Goal: Transaction & Acquisition: Purchase product/service

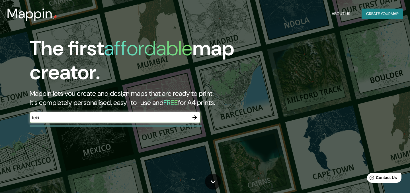
type input "teià"
click at [194, 118] on icon "button" at bounding box center [194, 117] width 7 height 7
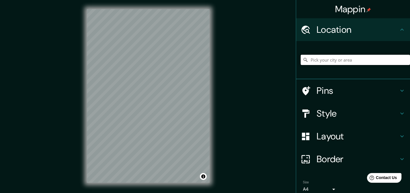
click at [321, 61] on input "Pick your city or area" at bounding box center [355, 60] width 109 height 10
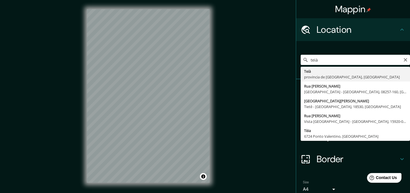
type input "[GEOGRAPHIC_DATA], [GEOGRAPHIC_DATA], [GEOGRAPHIC_DATA]"
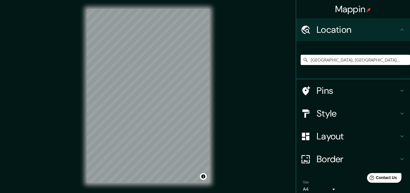
click at [338, 111] on h4 "Style" at bounding box center [358, 113] width 82 height 11
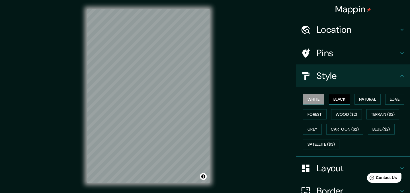
click at [338, 99] on button "Black" at bounding box center [339, 99] width 21 height 11
click at [316, 96] on button "White" at bounding box center [313, 99] width 21 height 11
click at [332, 168] on h4 "Layout" at bounding box center [358, 167] width 82 height 11
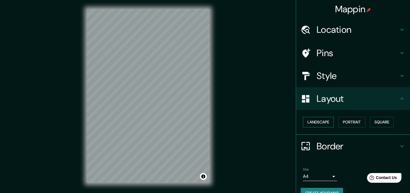
click at [329, 119] on button "Landscape" at bounding box center [318, 122] width 31 height 11
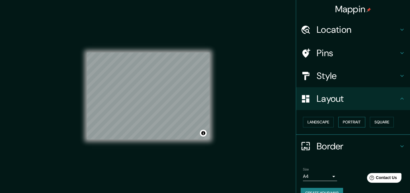
click at [360, 122] on button "Portrait" at bounding box center [351, 122] width 27 height 11
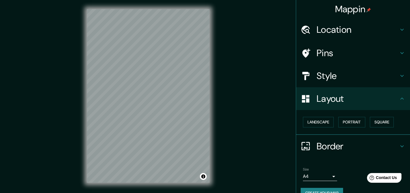
scroll to position [12, 0]
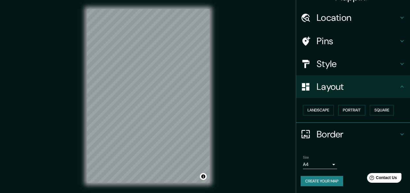
click at [329, 166] on body "Mappin Location [GEOGRAPHIC_DATA], [GEOGRAPHIC_DATA], [GEOGRAPHIC_DATA] Pins St…" at bounding box center [205, 96] width 410 height 193
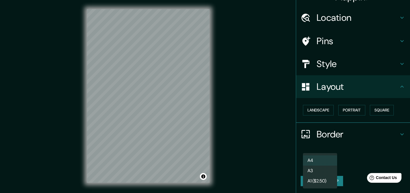
click at [321, 173] on li "A3" at bounding box center [320, 170] width 34 height 10
type input "a4"
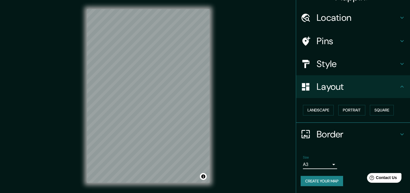
click at [338, 69] on div "Style" at bounding box center [353, 63] width 114 height 23
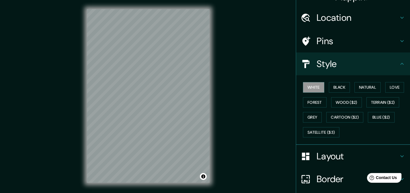
click at [344, 67] on h4 "Style" at bounding box center [358, 63] width 82 height 11
click at [341, 153] on h4 "Layout" at bounding box center [358, 155] width 82 height 11
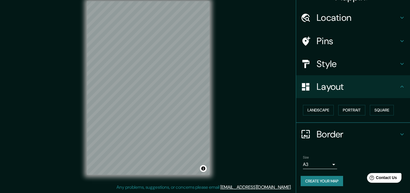
scroll to position [0, 0]
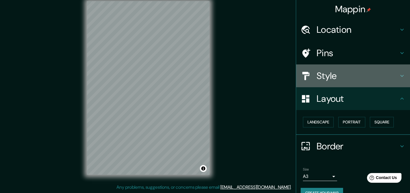
click at [339, 77] on h4 "Style" at bounding box center [358, 75] width 82 height 11
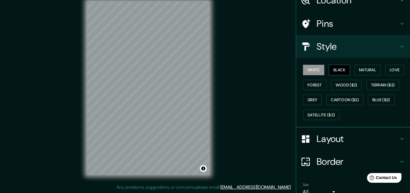
scroll to position [53, 0]
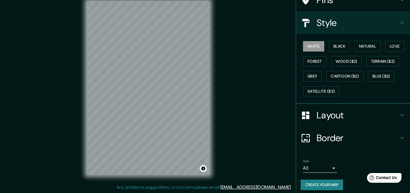
click at [401, 136] on icon at bounding box center [402, 137] width 7 height 7
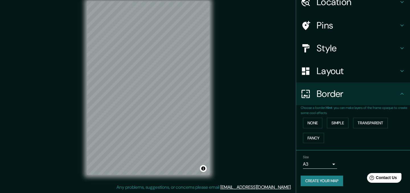
scroll to position [27, 0]
click at [310, 123] on button "None" at bounding box center [312, 123] width 19 height 11
click at [331, 123] on button "Simple" at bounding box center [338, 123] width 22 height 11
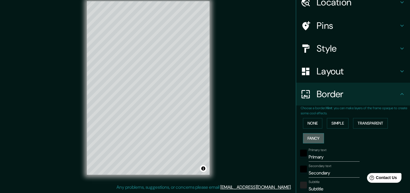
click at [315, 137] on button "Fancy" at bounding box center [313, 138] width 21 height 11
click at [342, 124] on button "Simple" at bounding box center [338, 123] width 22 height 11
click at [326, 157] on input "Primary" at bounding box center [334, 156] width 51 height 9
drag, startPoint x: 326, startPoint y: 157, endPoint x: 253, endPoint y: 155, distance: 73.5
click at [259, 155] on div "Mappin Location Teià, provincia de Barcelona, España Pins Style Layout Border C…" at bounding box center [205, 92] width 410 height 201
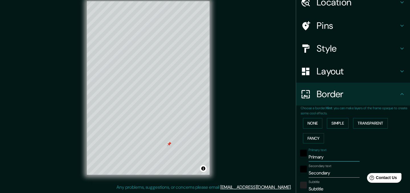
type input "t"
type input "172"
type input "34"
type input "te"
type input "172"
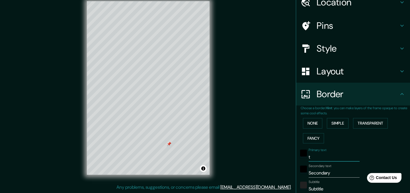
type input "34"
type input "tei"
type input "172"
type input "34"
type input "te"
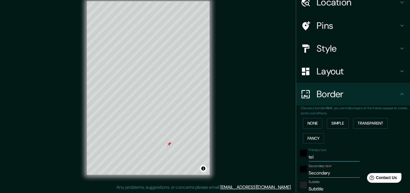
type input "172"
type input "34"
type input "t"
type input "172"
type input "34"
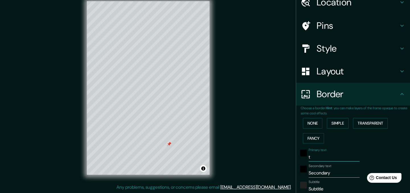
type input "tT"
type input "172"
type input "34"
type input "tTE"
type input "172"
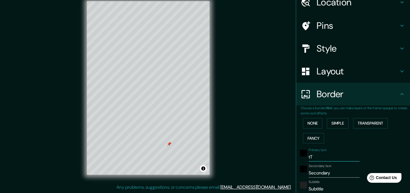
type input "34"
type input "tT"
type input "172"
type input "34"
type input "t"
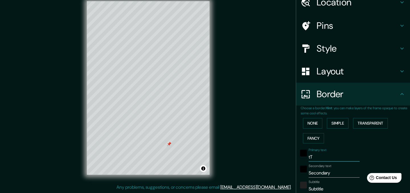
type input "172"
type input "34"
type input "172"
type input "34"
type input "T"
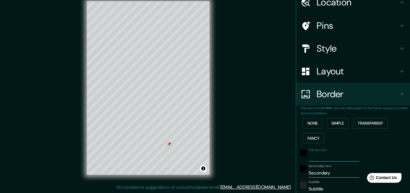
type input "172"
type input "34"
type input "TE"
type input "172"
type input "34"
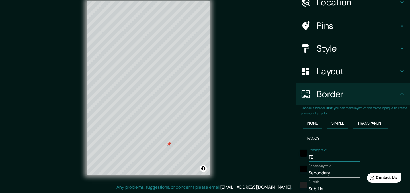
type input "TEI"
type input "172"
type input "34"
type input "TEI`"
type input "172"
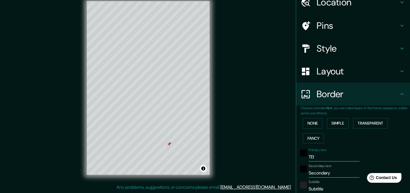
type input "34"
type input "TEIÀ"
type input "172"
type input "34"
type input "TEIÀ"
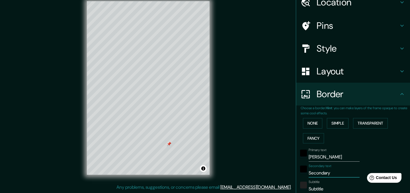
drag, startPoint x: 339, startPoint y: 171, endPoint x: 279, endPoint y: 171, distance: 60.1
click at [280, 171] on div "Mappin Location Teià, provincia de Barcelona, España Pins Style Layout Border C…" at bounding box center [205, 92] width 410 height 201
type input "172"
type input "34"
type input "B"
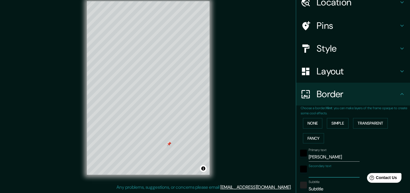
type input "172"
type input "34"
type input "Ba"
type input "172"
type input "34"
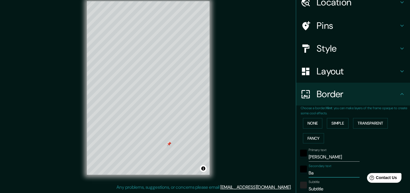
type input "Bar"
type input "172"
type input "34"
type input "Barc"
type input "172"
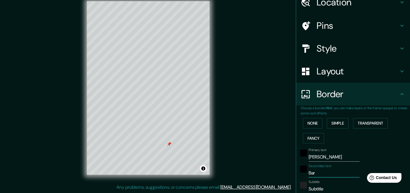
type input "34"
type input "Barce"
type input "172"
type input "34"
type input "Barcel"
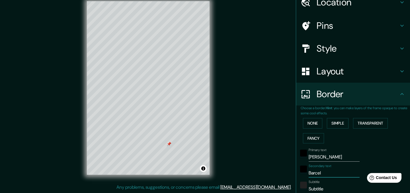
type input "172"
type input "34"
type input "Barcelo"
type input "172"
type input "34"
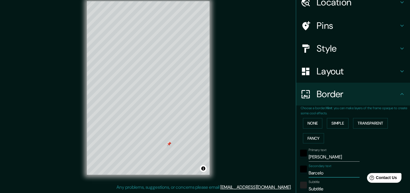
type input "Barcelon"
type input "172"
type input "34"
type input "Barcelona"
type input "172"
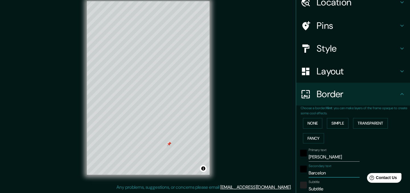
type input "34"
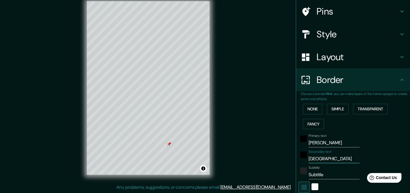
scroll to position [42, 0]
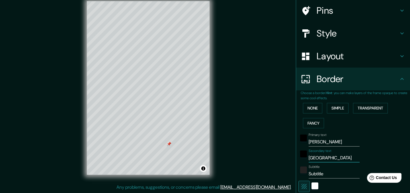
type input "Barcelona"
drag, startPoint x: 330, startPoint y: 171, endPoint x: 265, endPoint y: 171, distance: 64.9
click at [268, 171] on div "Mappin Location Teià, provincia de Barcelona, España Pins Style Layout Border C…" at bounding box center [205, 92] width 410 height 201
type input "c"
type input "172"
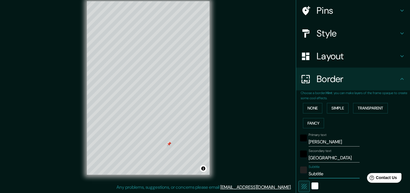
type input "34"
type input "ca"
type input "172"
type input "34"
type input "cat"
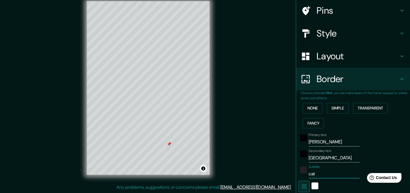
type input "172"
type input "34"
type input "cata"
type input "172"
type input "34"
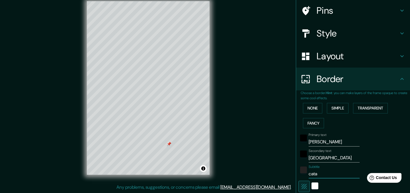
type input "catal"
type input "172"
type input "34"
type input "cata"
type input "172"
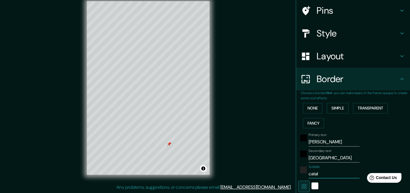
type input "34"
type input "cat"
type input "172"
type input "34"
type input "ca"
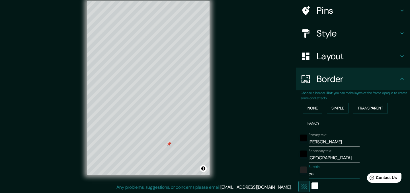
type input "172"
type input "34"
type input "c"
type input "172"
type input "34"
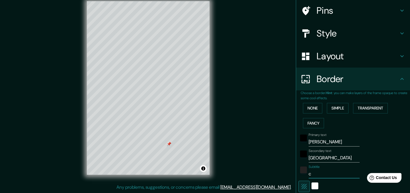
type input "172"
type input "34"
type input "C"
type input "172"
type input "34"
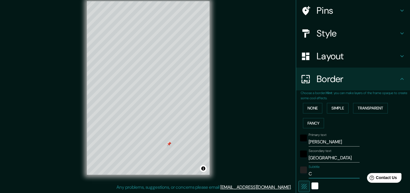
type input "CA"
type input "172"
type input "34"
type input "CAT"
type input "172"
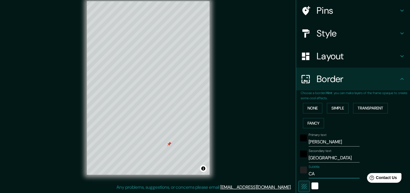
type input "34"
type input "CATA"
type input "172"
type input "34"
type input "CATAL"
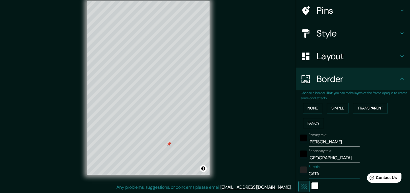
type input "172"
type input "34"
type input "CATALU"
type input "172"
type input "34"
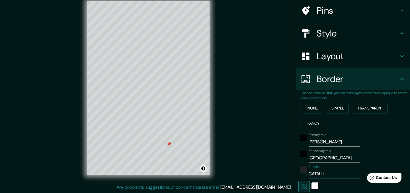
type input "CATALUN"
type input "172"
type input "34"
type input "CATALUNY"
type input "172"
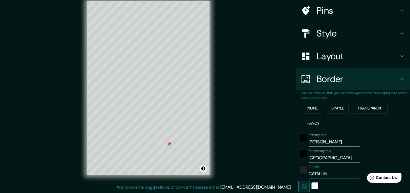
type input "34"
type input "CATALUNYA"
type input "172"
type input "34"
type input "CATALUNYA"
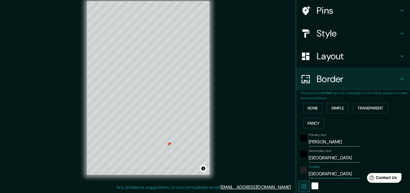
click at [343, 158] on input "Barcelona" at bounding box center [334, 157] width 51 height 9
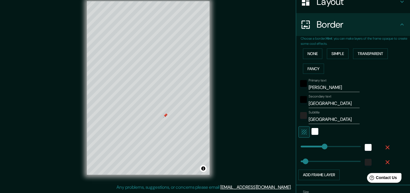
scroll to position [131, 0]
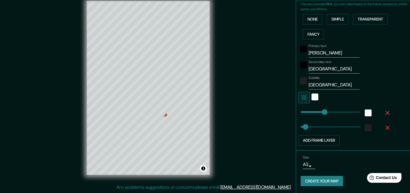
click at [338, 179] on button "Create your map" at bounding box center [322, 181] width 42 height 11
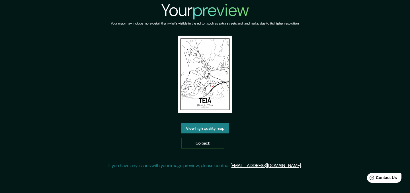
click at [203, 126] on link "View high quality map" at bounding box center [205, 128] width 48 height 11
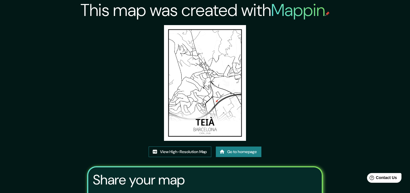
click at [175, 155] on link "View High-Resolution Map" at bounding box center [180, 151] width 63 height 11
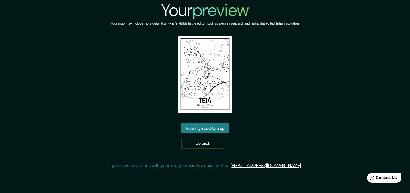
click at [213, 128] on link "View high quality map" at bounding box center [205, 128] width 48 height 11
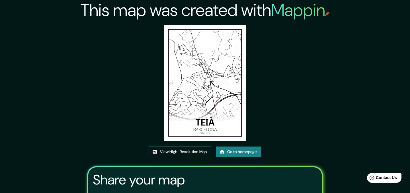
click at [186, 152] on link "View High-Resolution Map" at bounding box center [180, 151] width 63 height 11
